Goal: Navigation & Orientation: Find specific page/section

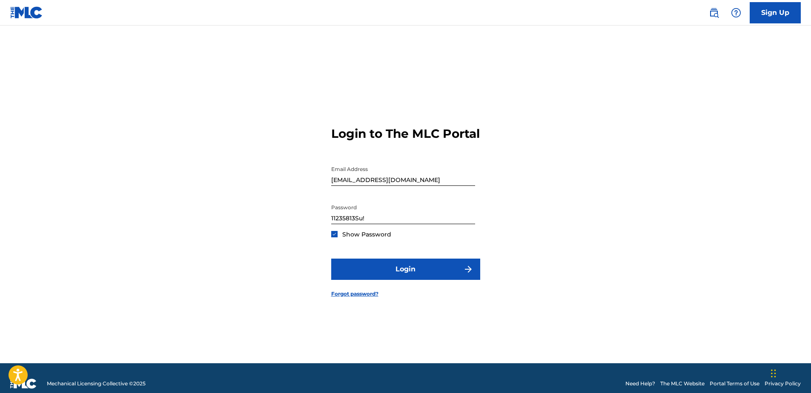
click at [335, 237] on img at bounding box center [334, 234] width 5 height 5
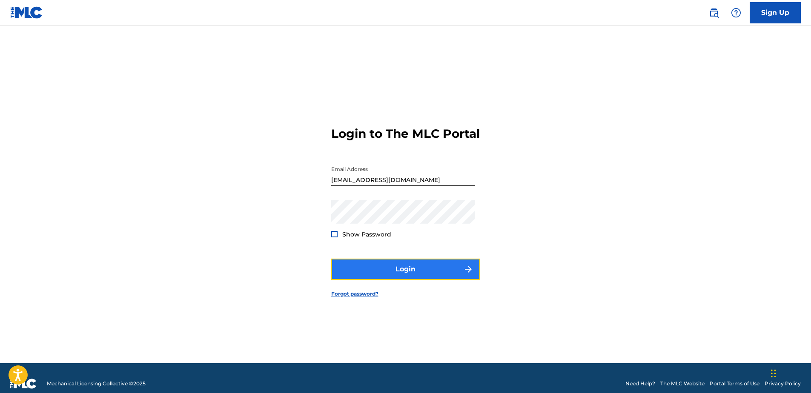
click at [404, 275] on button "Login" at bounding box center [405, 269] width 149 height 21
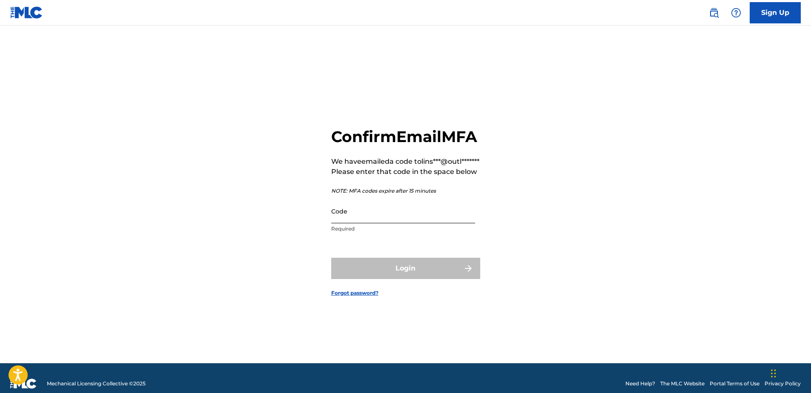
click at [355, 224] on input "Code" at bounding box center [403, 211] width 144 height 24
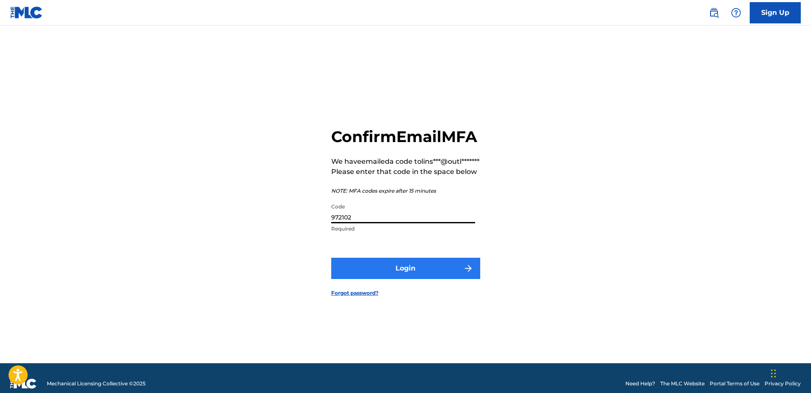
type input "972102"
click at [404, 279] on button "Login" at bounding box center [405, 268] width 149 height 21
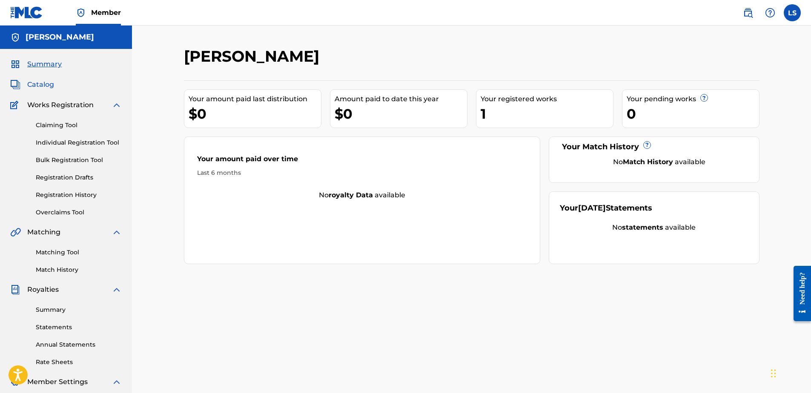
click at [46, 83] on span "Catalog" at bounding box center [40, 85] width 27 height 10
